Goal: Task Accomplishment & Management: Manage account settings

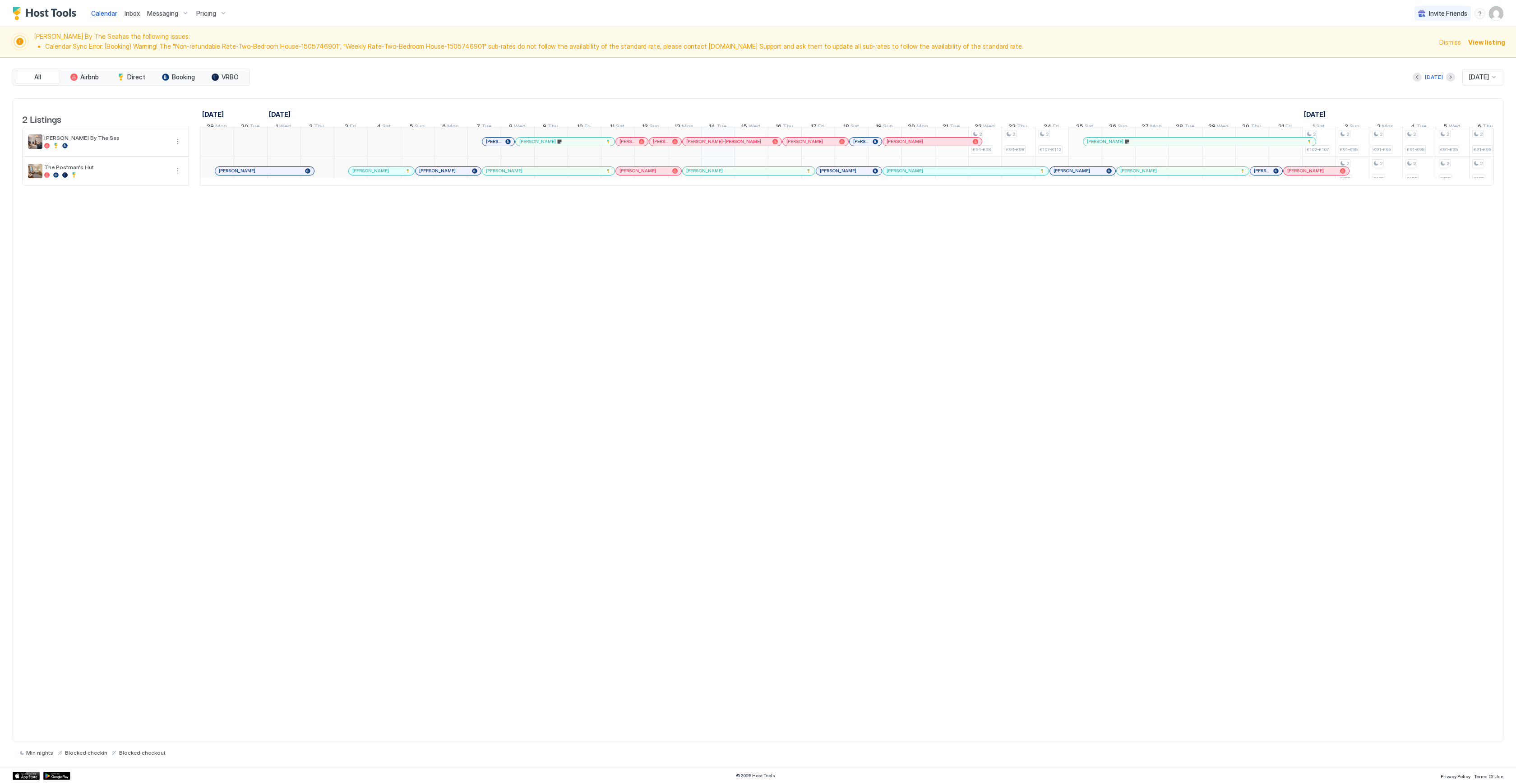
scroll to position [0, 208]
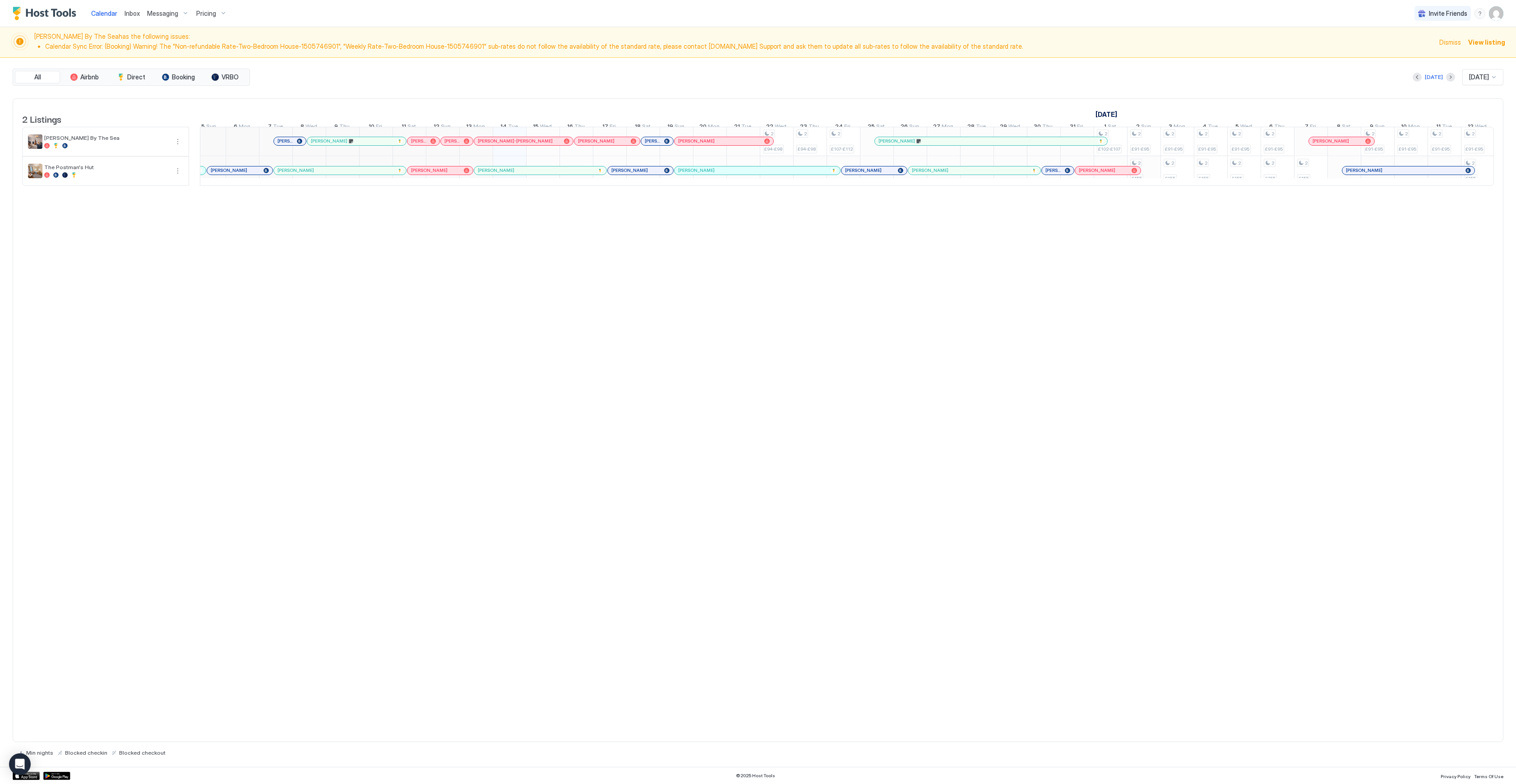
click at [1145, 181] on div "2 £94-£98 2 £94-£98 2 £107-£112 2 £102-£107 2 £91-£95 2 £155 2 £91-£95 2 £155 2…" at bounding box center [1310, 155] width 2638 height 58
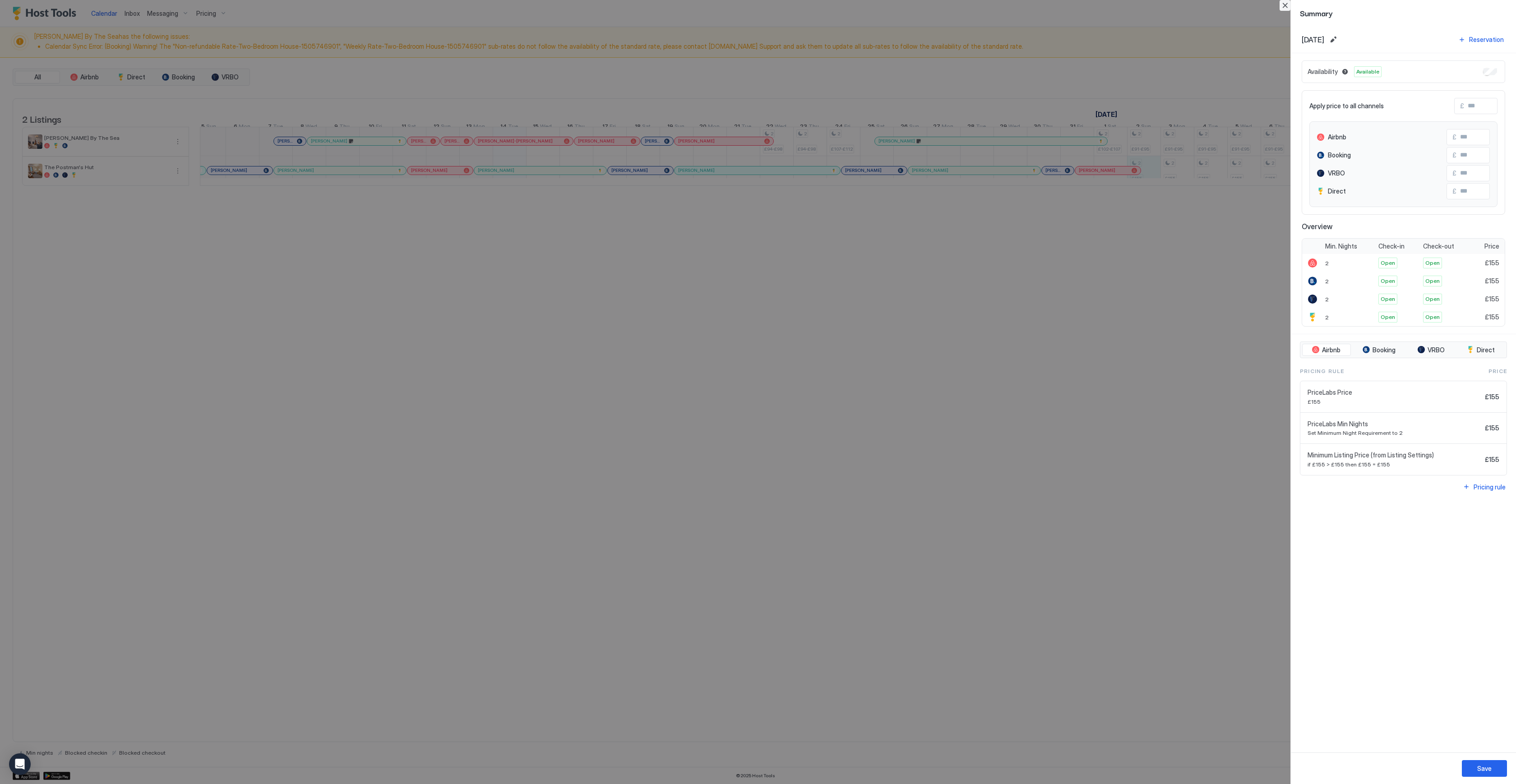
click at [1287, 1] on button "Close" at bounding box center [1285, 5] width 11 height 11
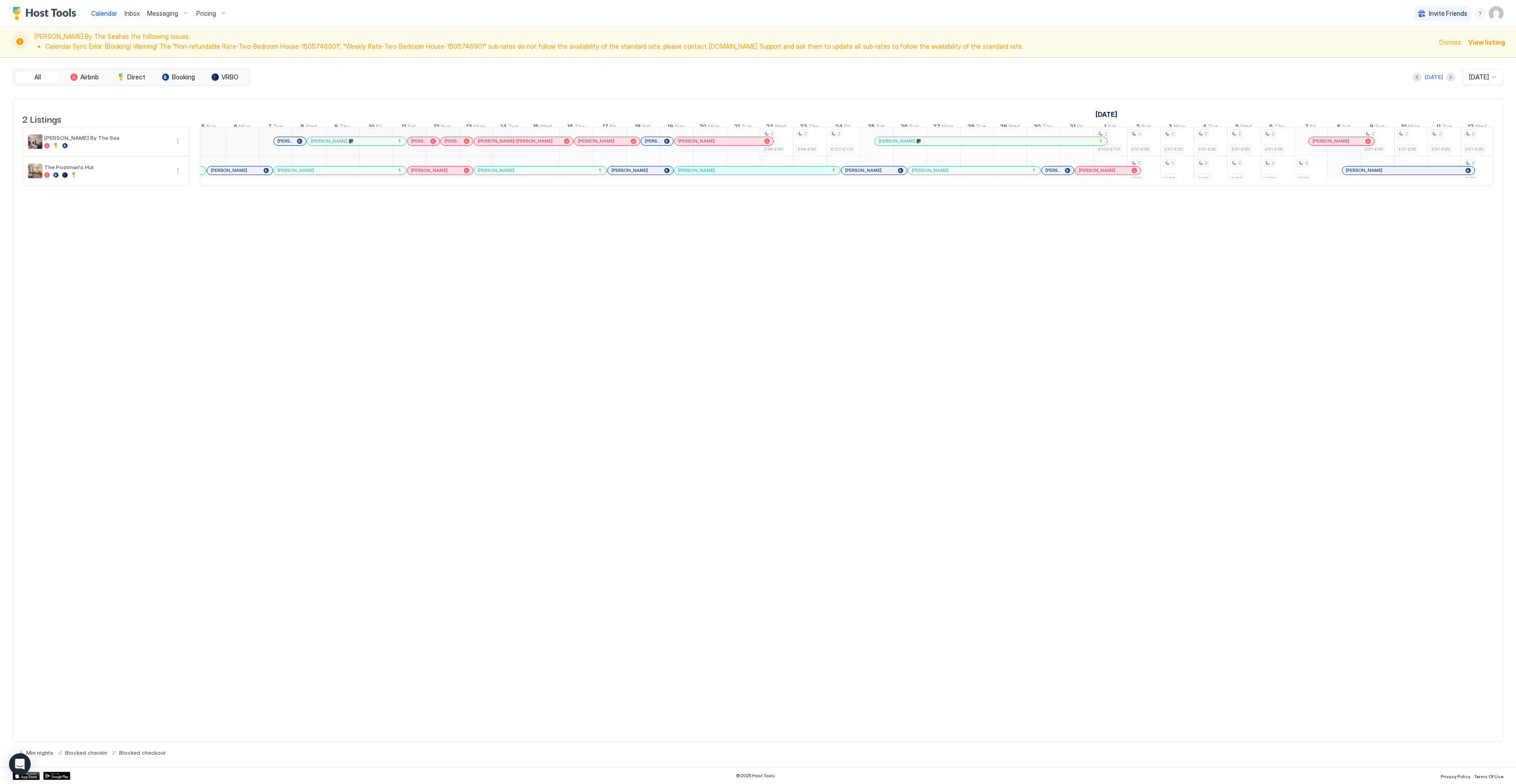
click at [202, 10] on span "Pricing" at bounding box center [206, 14] width 20 height 8
click at [218, 140] on div "The Postman's Hut" at bounding box center [222, 140] width 75 height 14
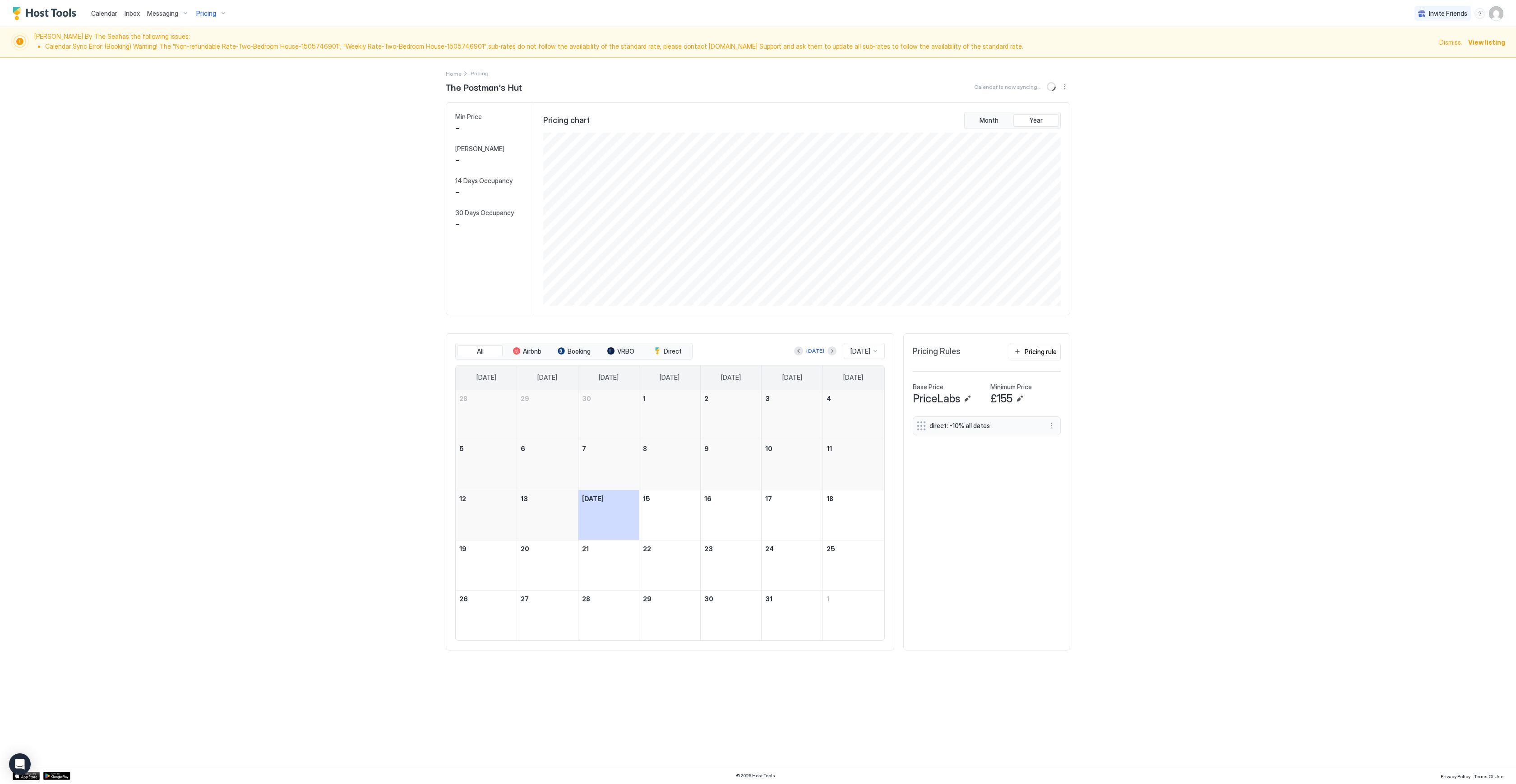
scroll to position [173, 519]
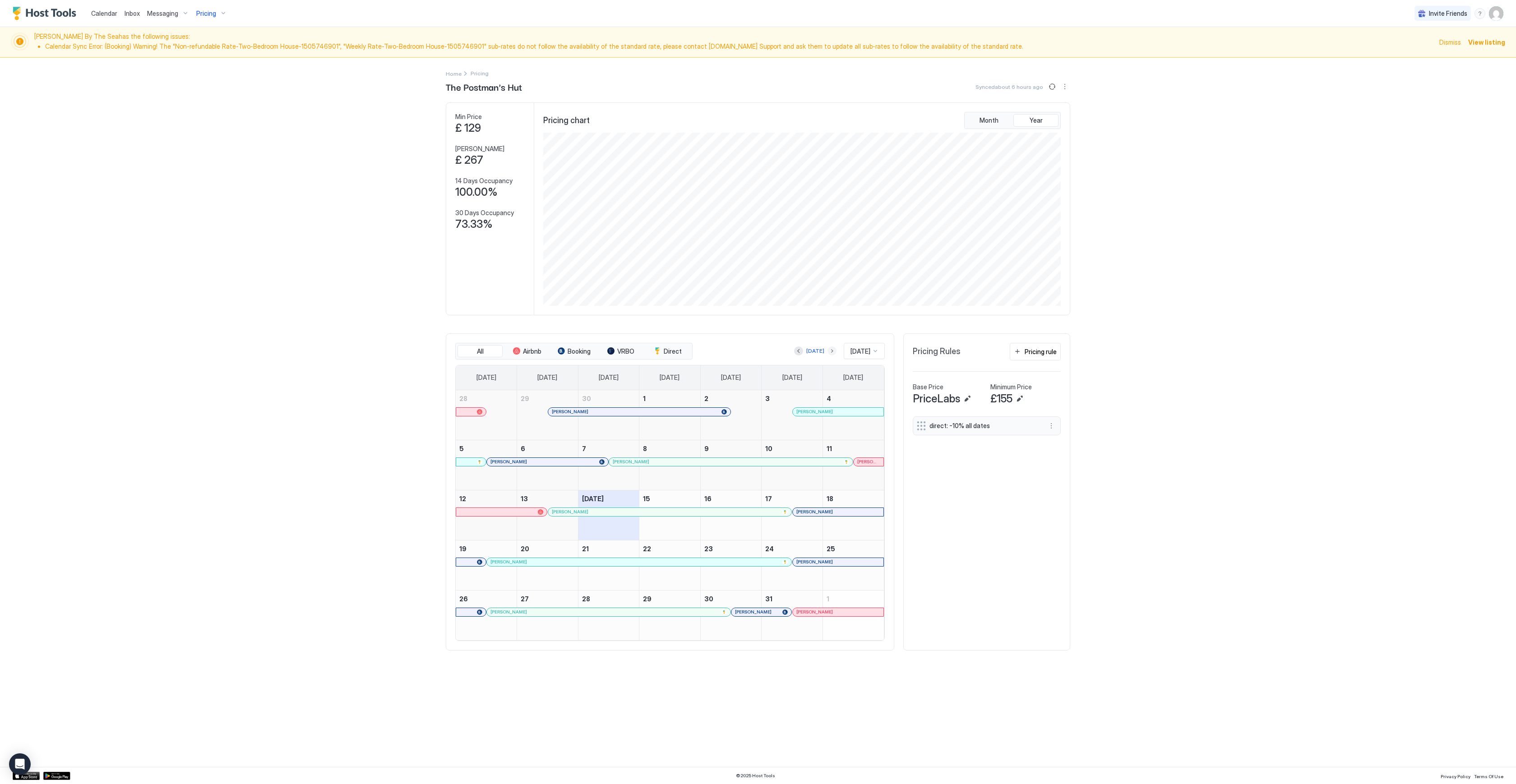
click at [828, 353] on button "Next month" at bounding box center [832, 351] width 9 height 9
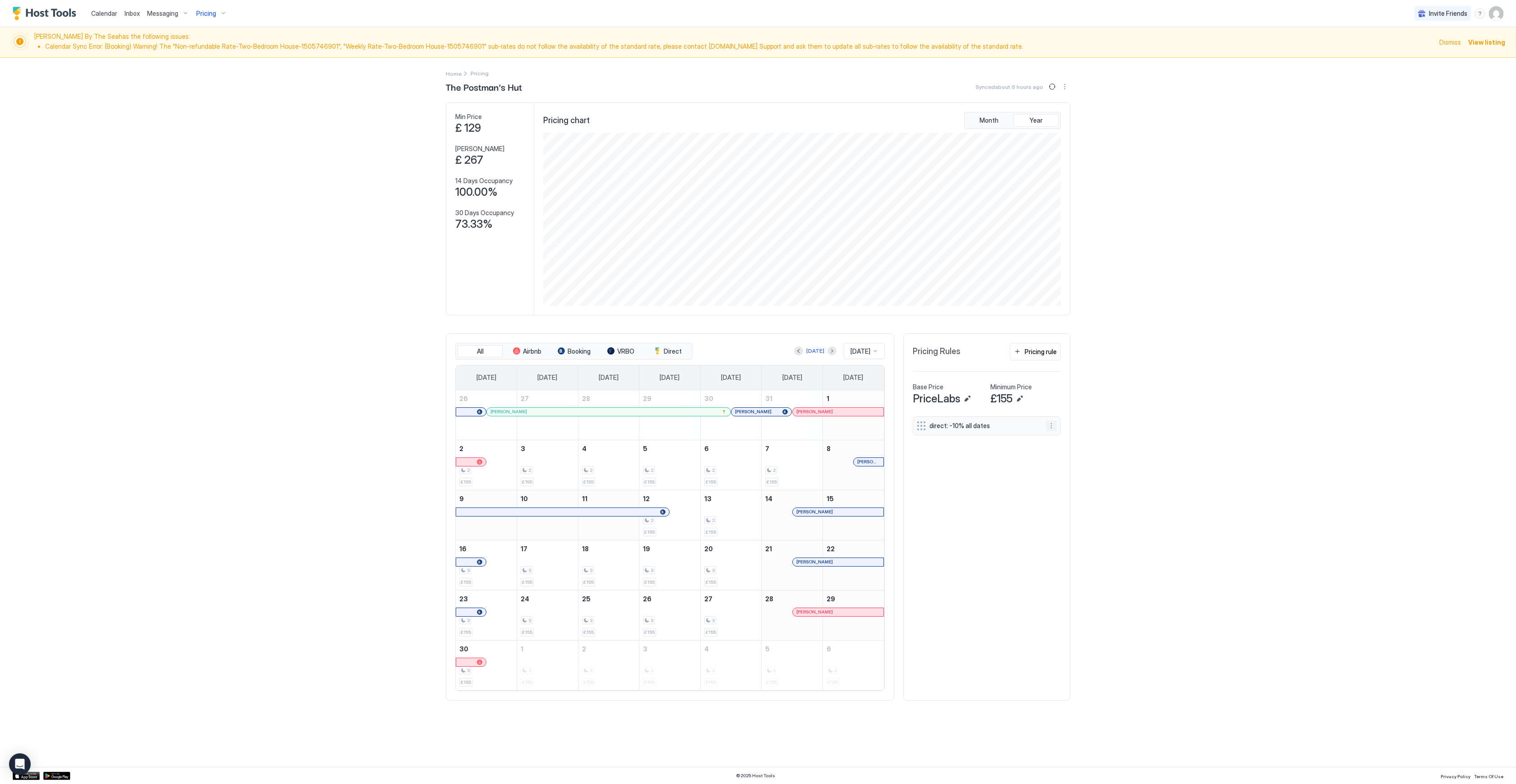
click at [1051, 427] on button "More options" at bounding box center [1052, 426] width 11 height 11
click at [1063, 441] on span "Edit" at bounding box center [1065, 438] width 10 height 7
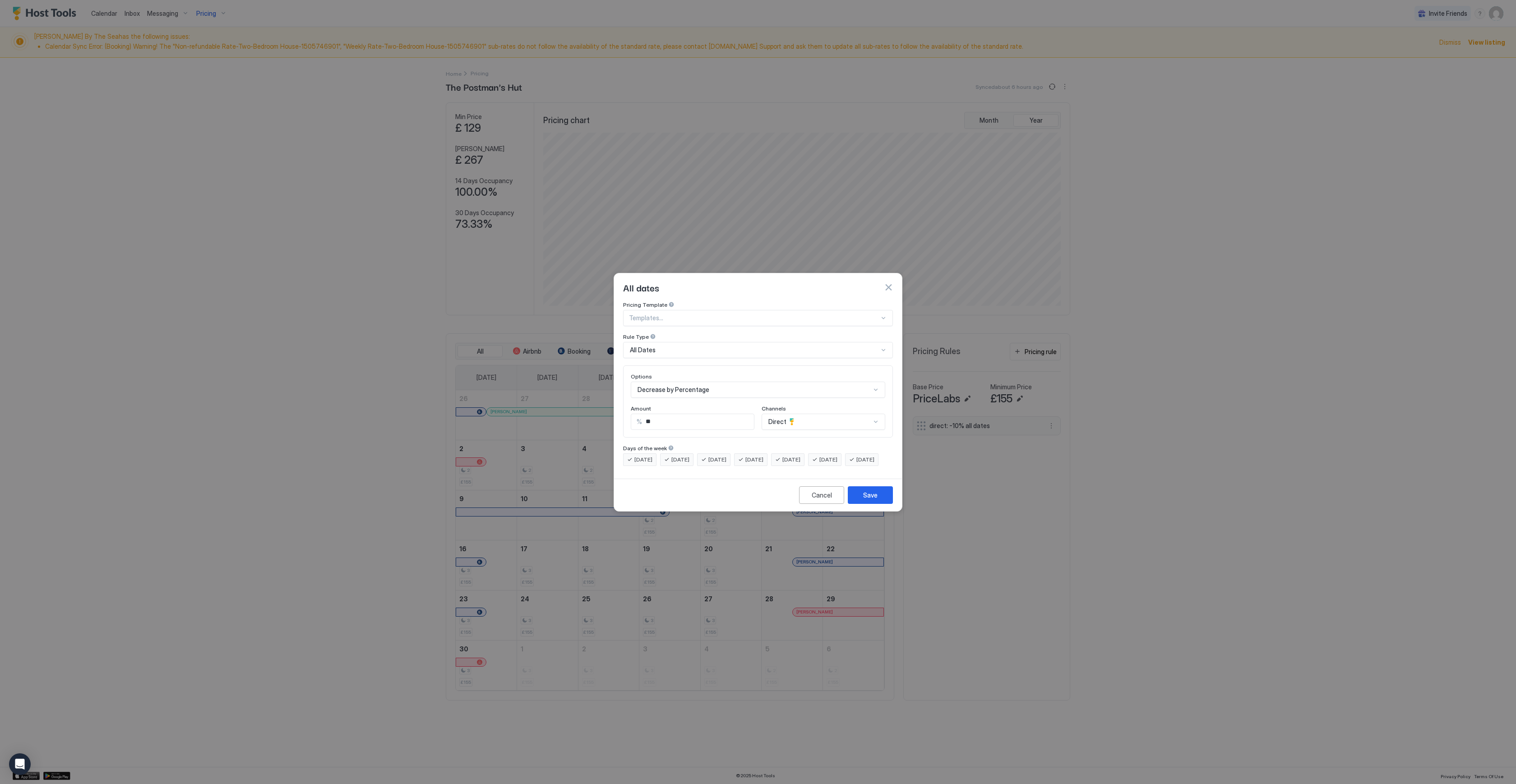
scroll to position [51, 0]
click at [873, 379] on div "VRBO, 3 of 6. 6 results available. Use Up and Down to choose options, press Ent…" at bounding box center [823, 371] width 123 height 16
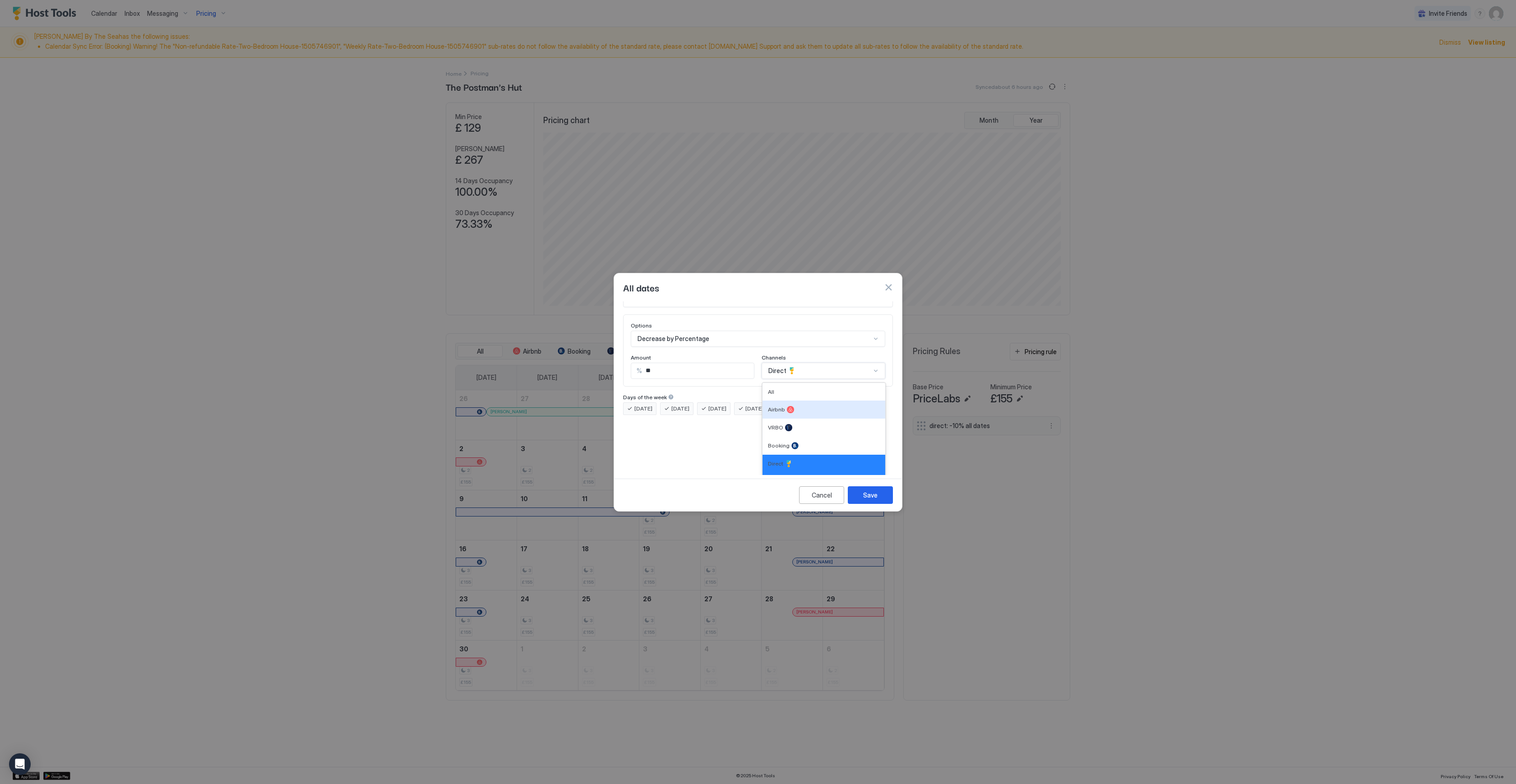
scroll to position [0, 0]
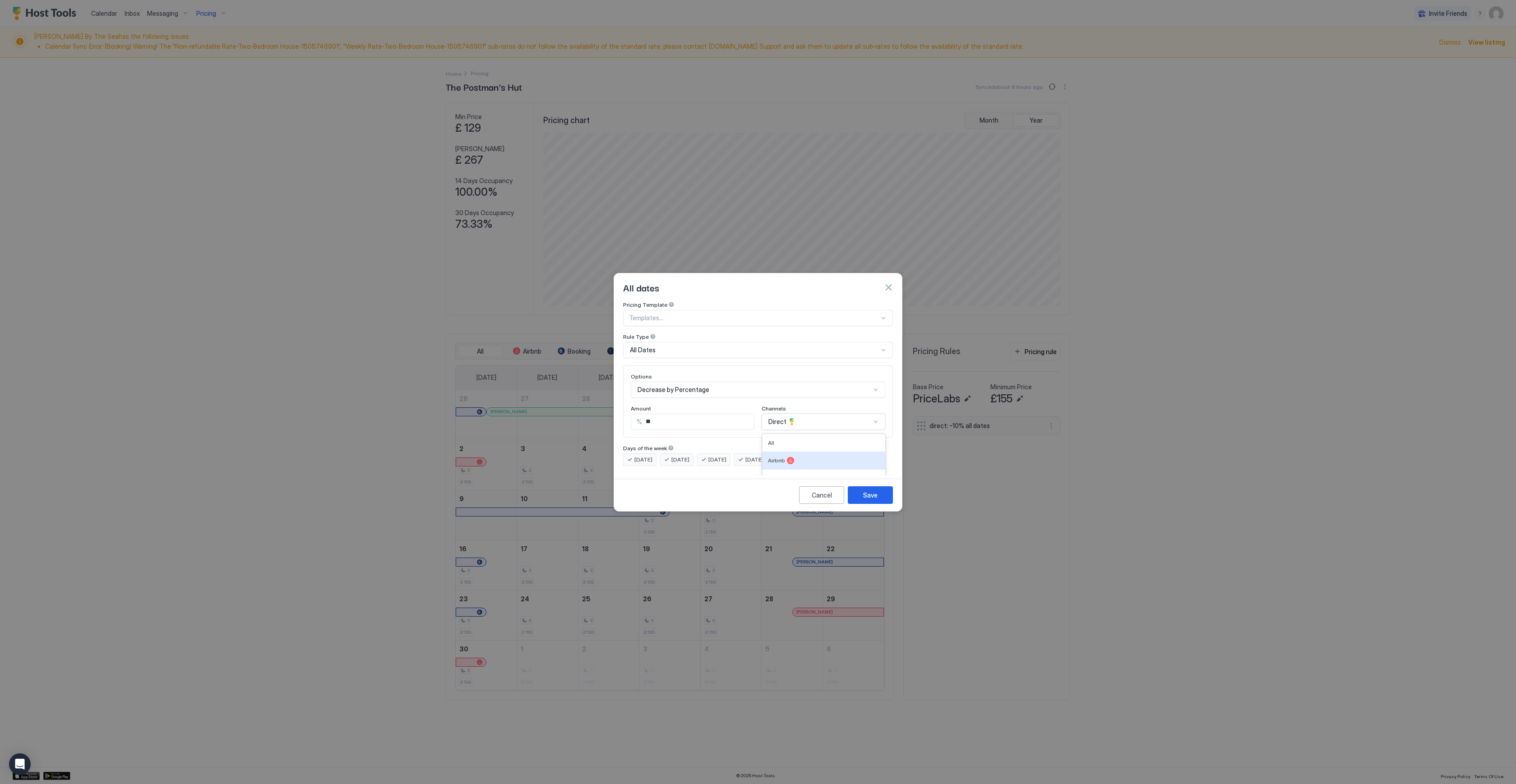
click at [886, 283] on button "button" at bounding box center [888, 287] width 9 height 9
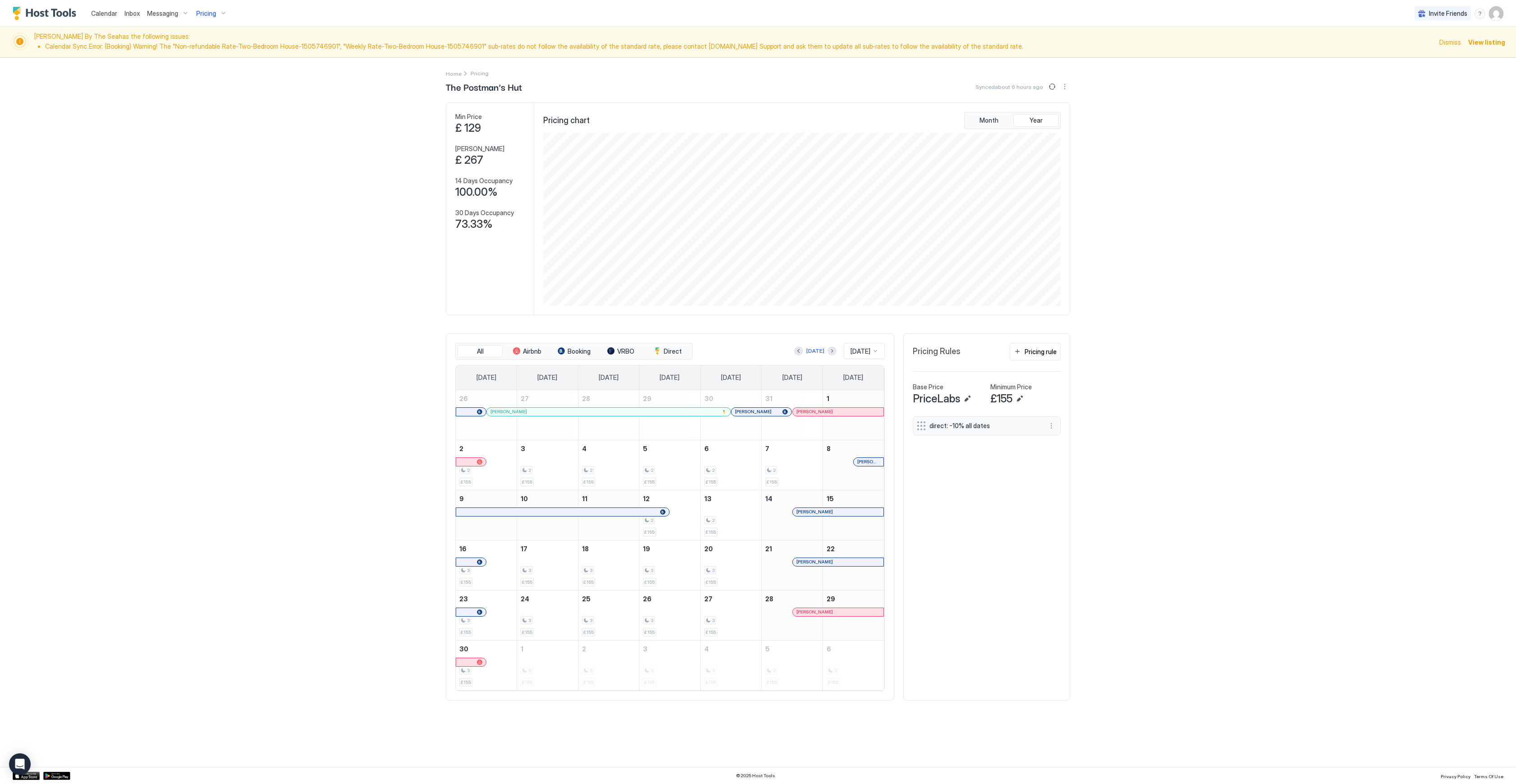
click at [212, 12] on span "Pricing" at bounding box center [206, 14] width 20 height 8
click at [212, 12] on div at bounding box center [758, 392] width 1516 height 784
click at [1499, 14] on img "User profile" at bounding box center [1496, 13] width 14 height 14
click at [1450, 49] on div "Settings" at bounding box center [1445, 51] width 114 height 16
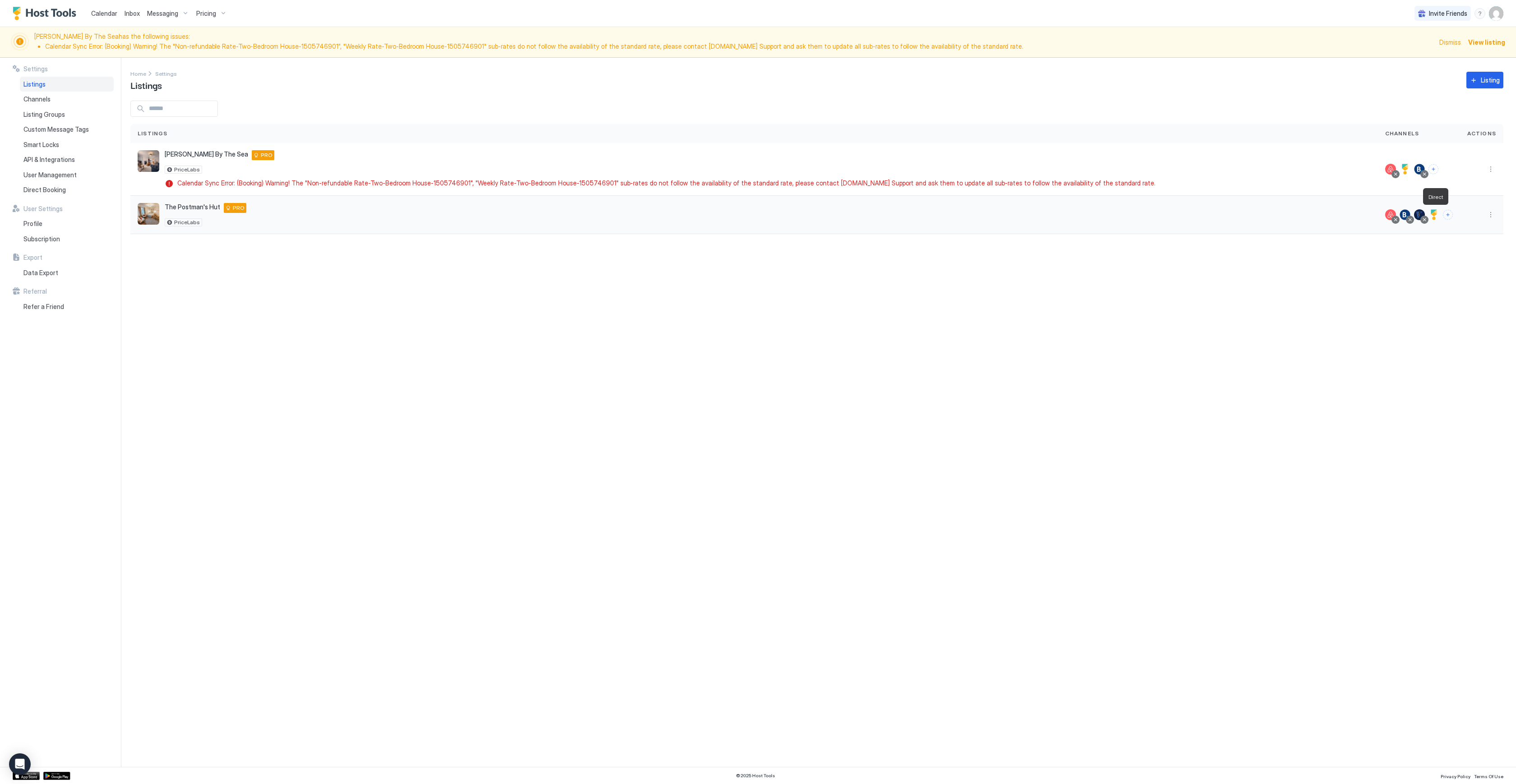
click at [1436, 218] on div at bounding box center [1434, 215] width 11 height 11
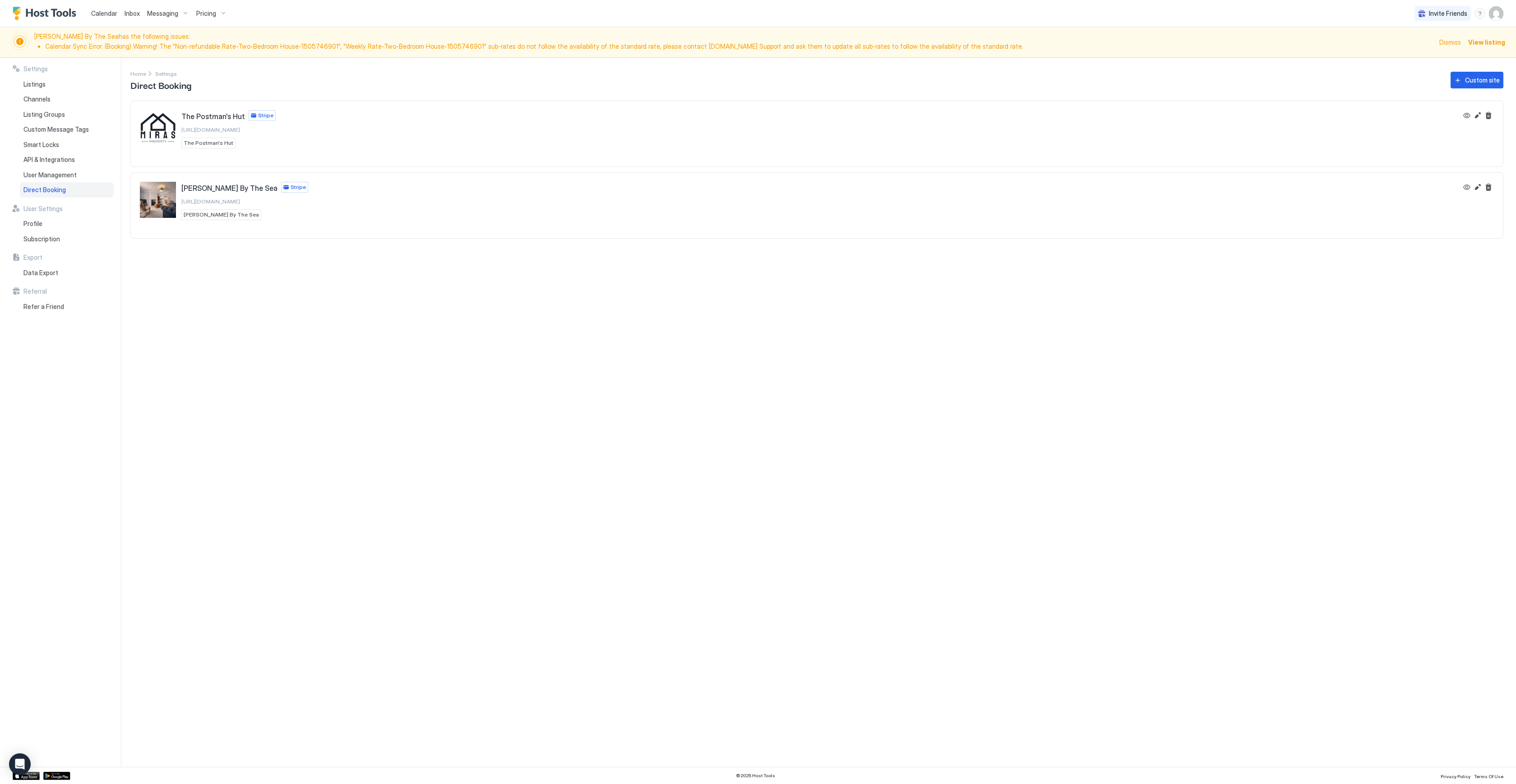
drag, startPoint x: 232, startPoint y: 12, endPoint x: 215, endPoint y: 12, distance: 17.0
click at [228, 13] on div "Calendar Inbox Messaging Pricing Invite Friends SA" at bounding box center [758, 14] width 1516 height 27
click at [215, 12] on div "Pricing" at bounding box center [211, 14] width 38 height 15
click at [219, 139] on span "The Postman's Hut" at bounding box center [222, 136] width 75 height 7
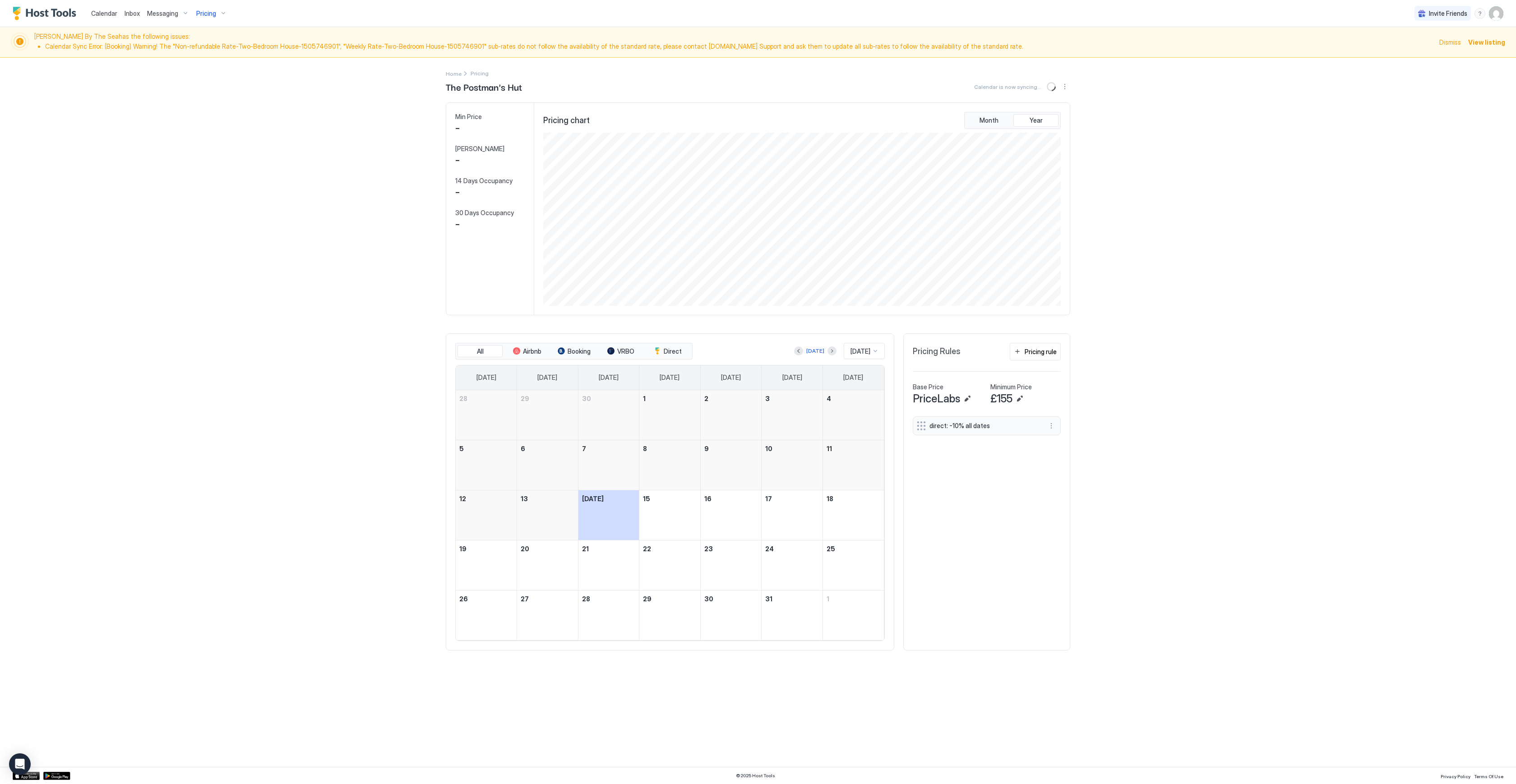
scroll to position [173, 519]
click at [1050, 425] on button "More options" at bounding box center [1052, 426] width 11 height 11
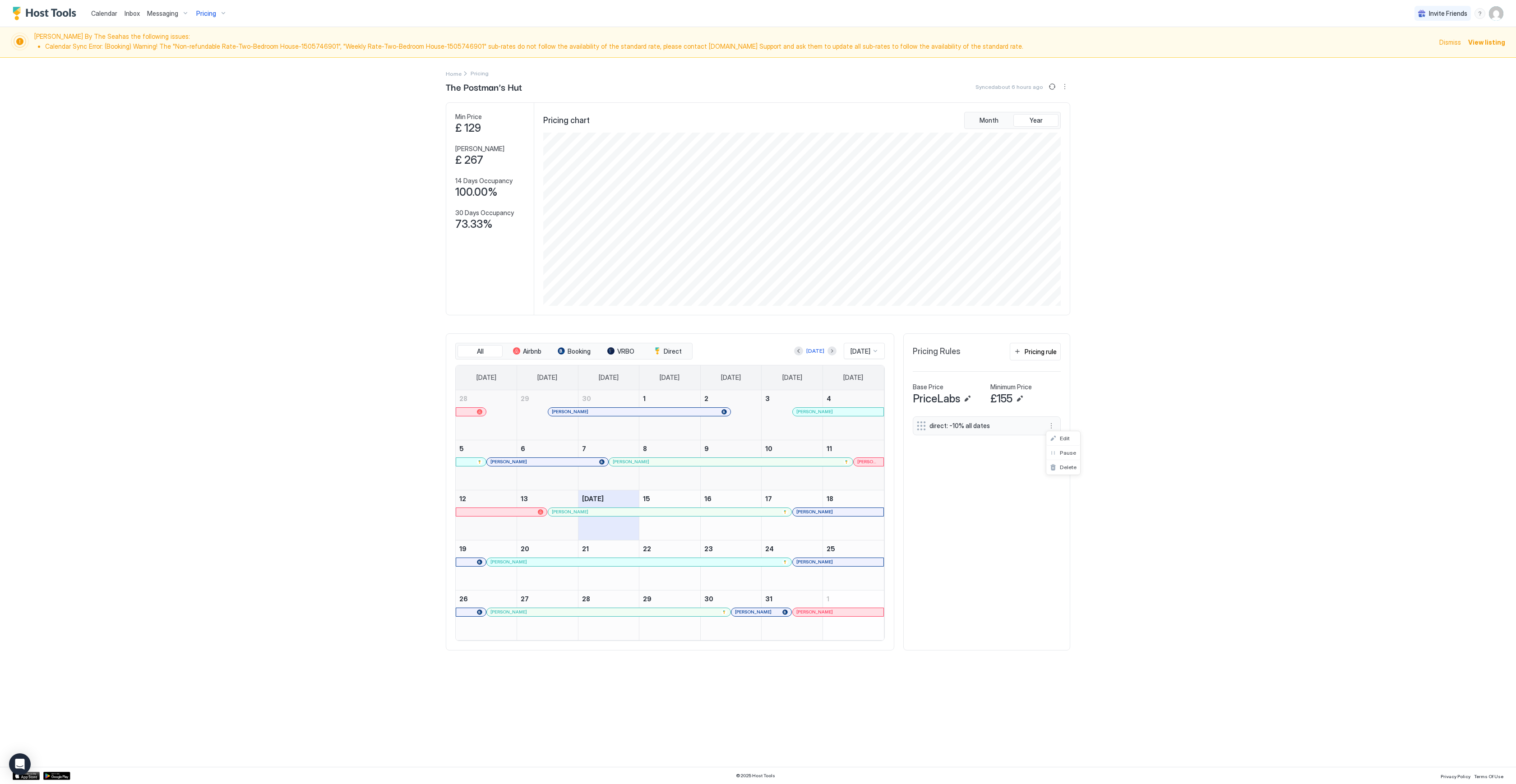
click at [984, 490] on div at bounding box center [758, 392] width 1516 height 784
click at [828, 350] on button "Next month" at bounding box center [832, 351] width 9 height 9
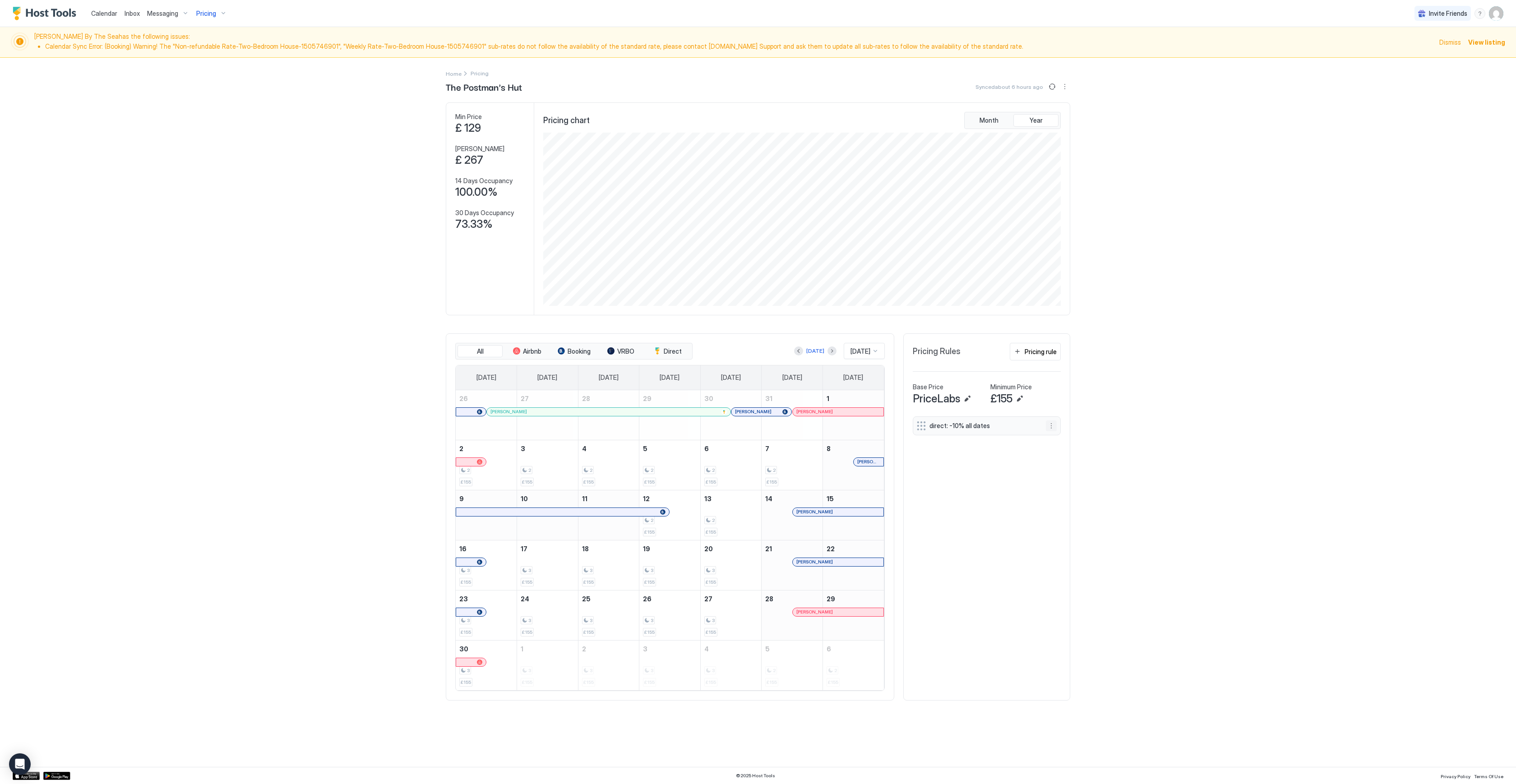
click at [1049, 425] on button "More options" at bounding box center [1052, 426] width 11 height 11
click at [1063, 438] on span "Edit" at bounding box center [1065, 438] width 10 height 7
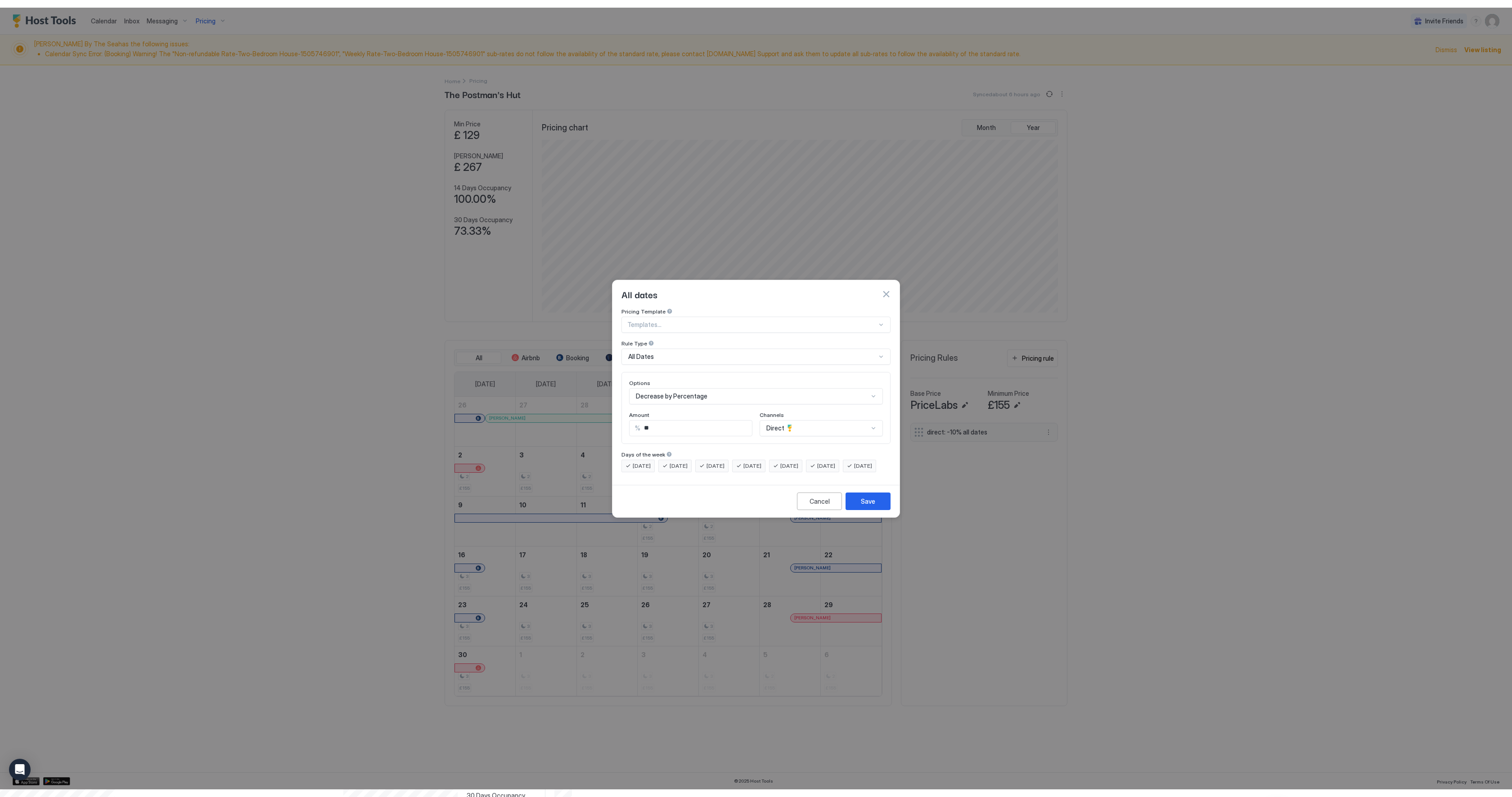
scroll to position [51, 0]
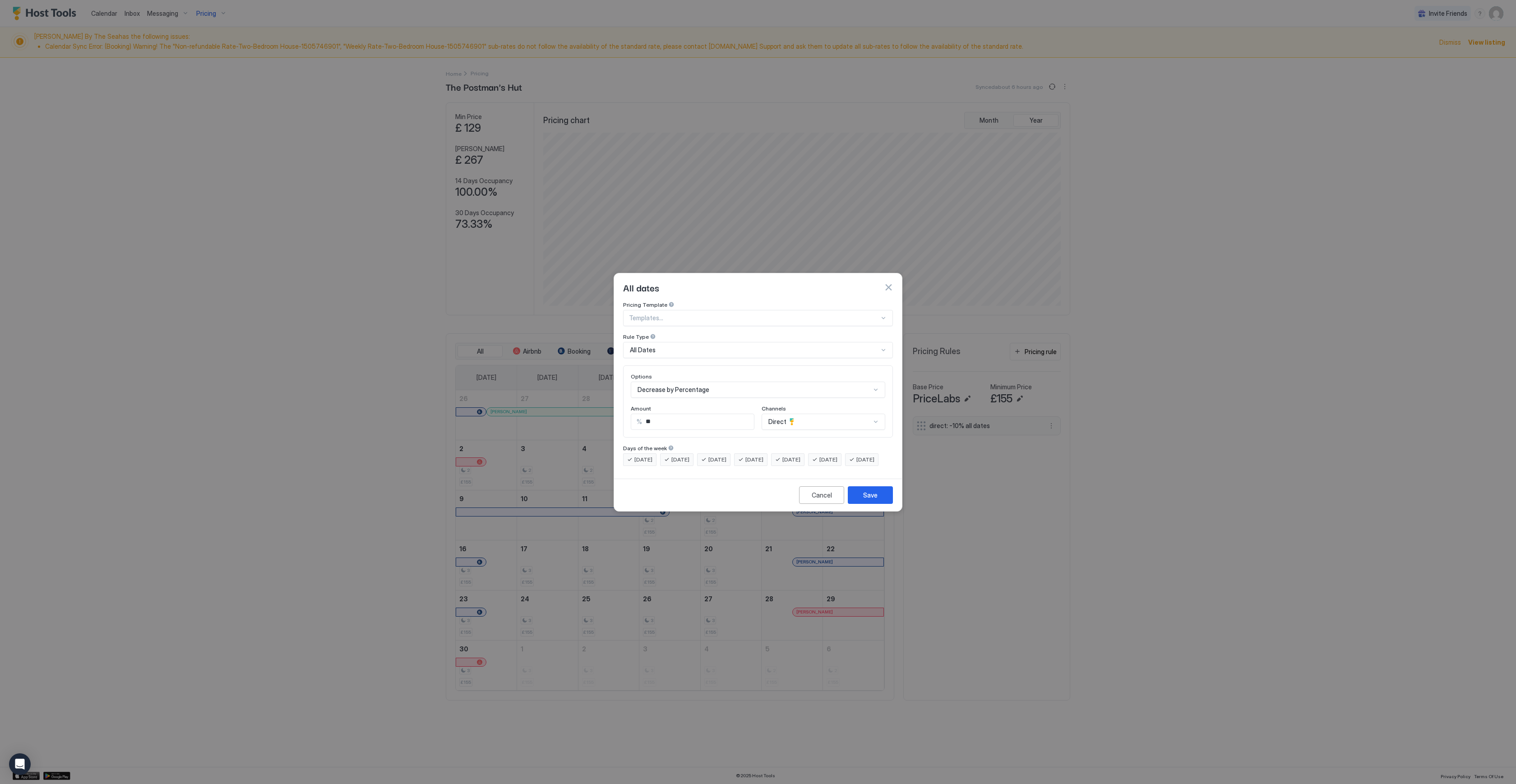
click at [831, 414] on div "Direct" at bounding box center [823, 422] width 123 height 16
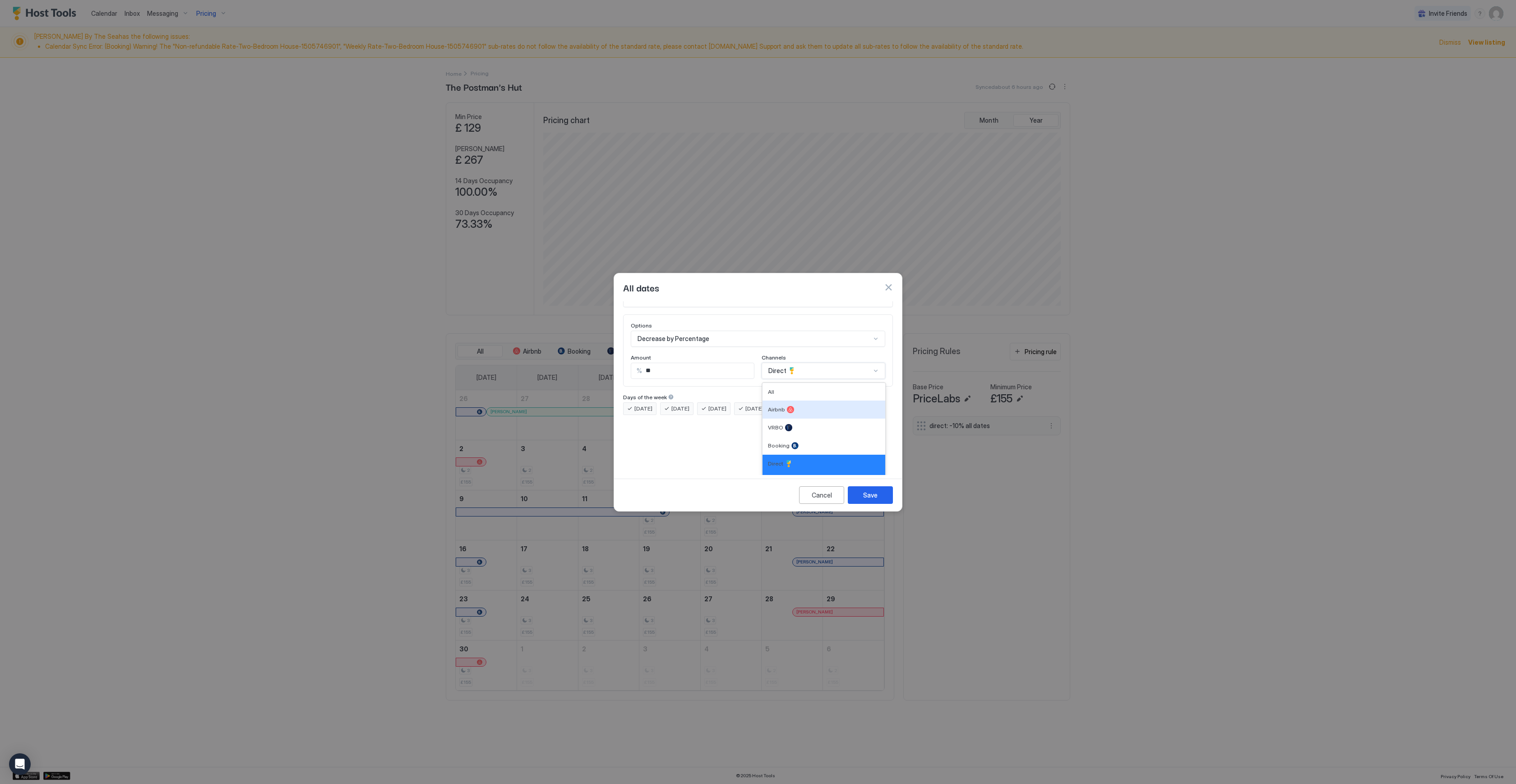
drag, startPoint x: 831, startPoint y: 409, endPoint x: 12, endPoint y: 8, distance: 911.9
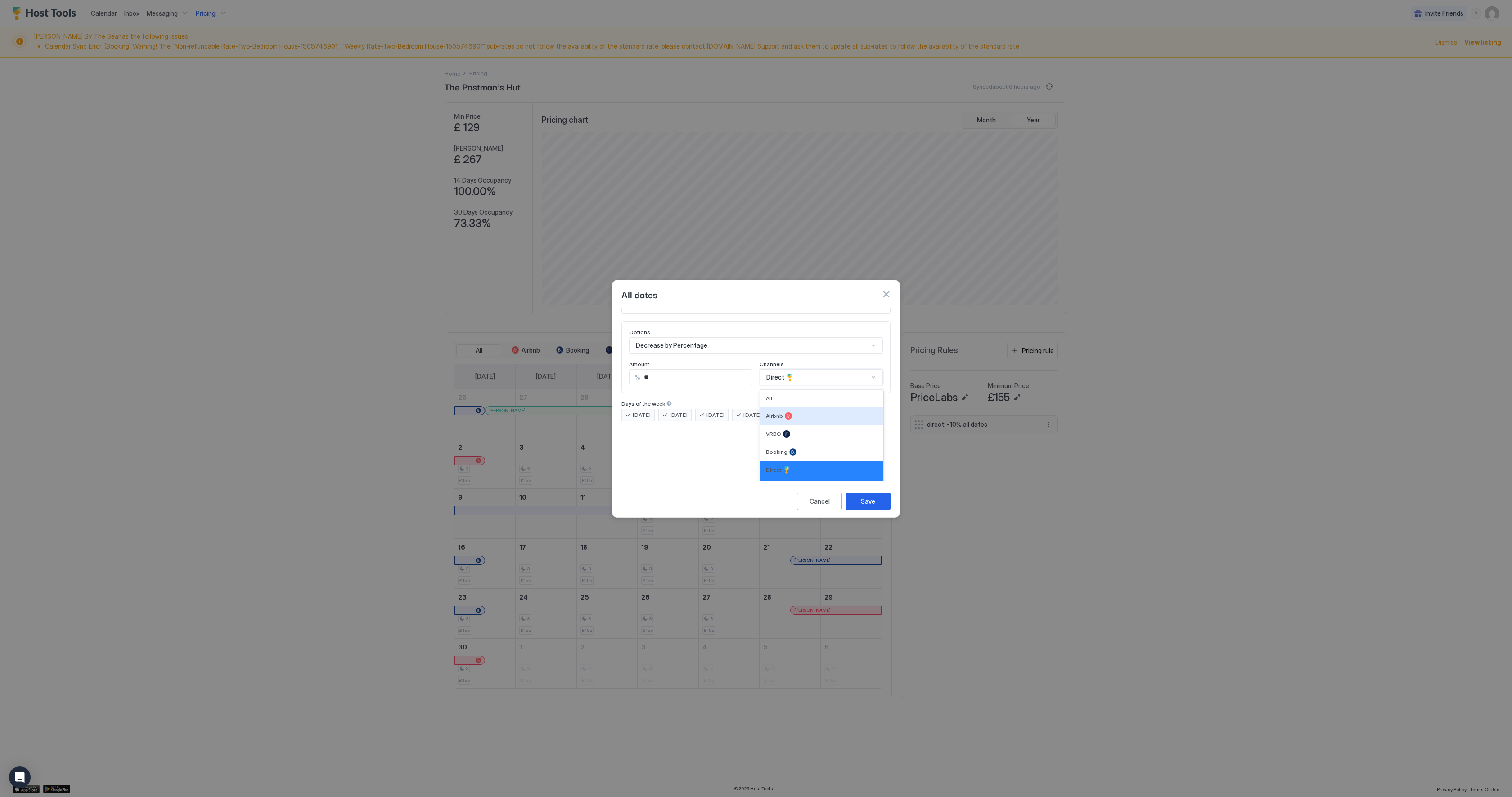
scroll to position [0, 0]
click at [810, 506] on div "Cancel" at bounding box center [820, 501] width 20 height 10
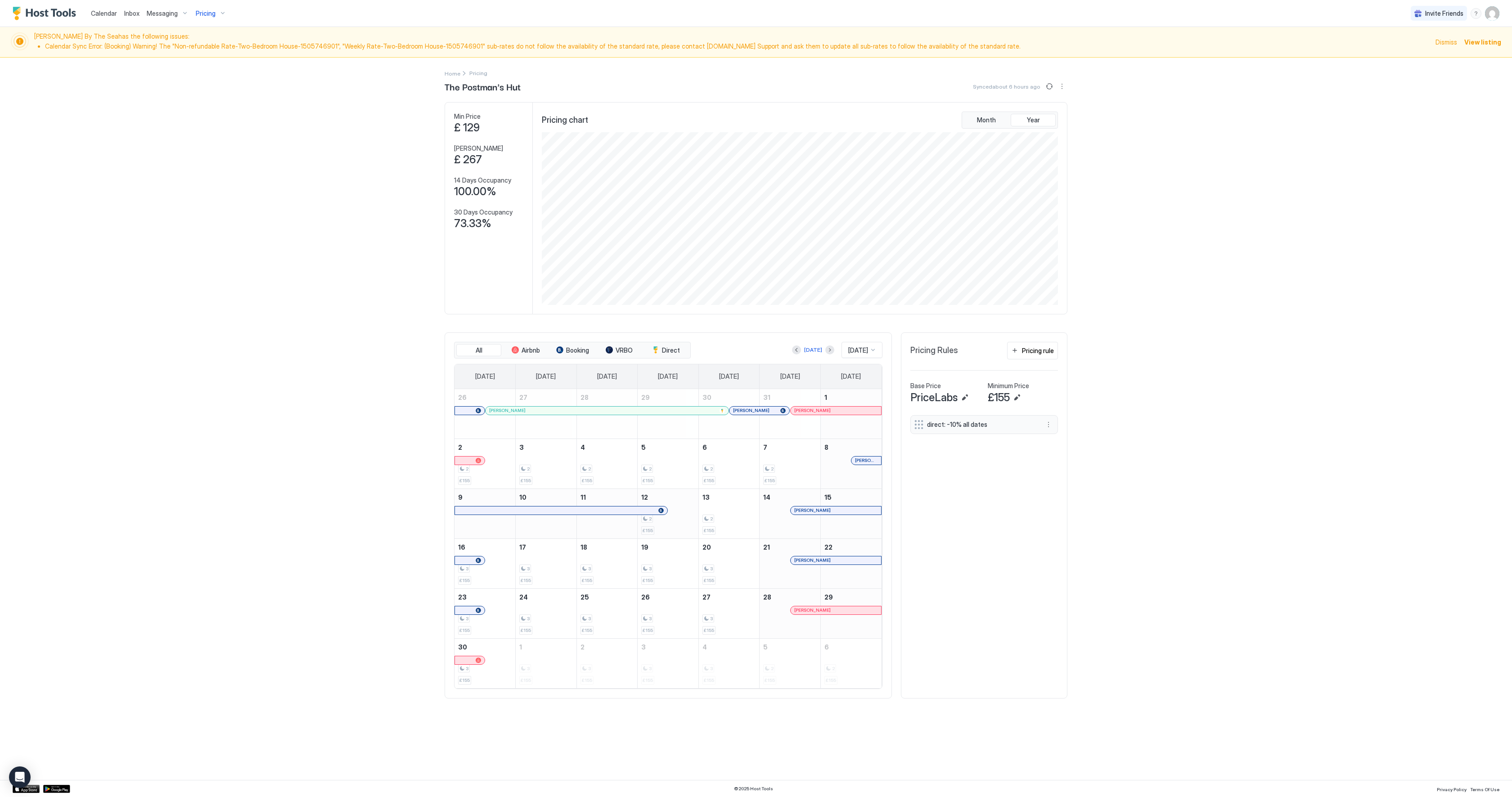
click at [659, 525] on div "2 £155" at bounding box center [668, 514] width 53 height 42
